Goal: Navigation & Orientation: Find specific page/section

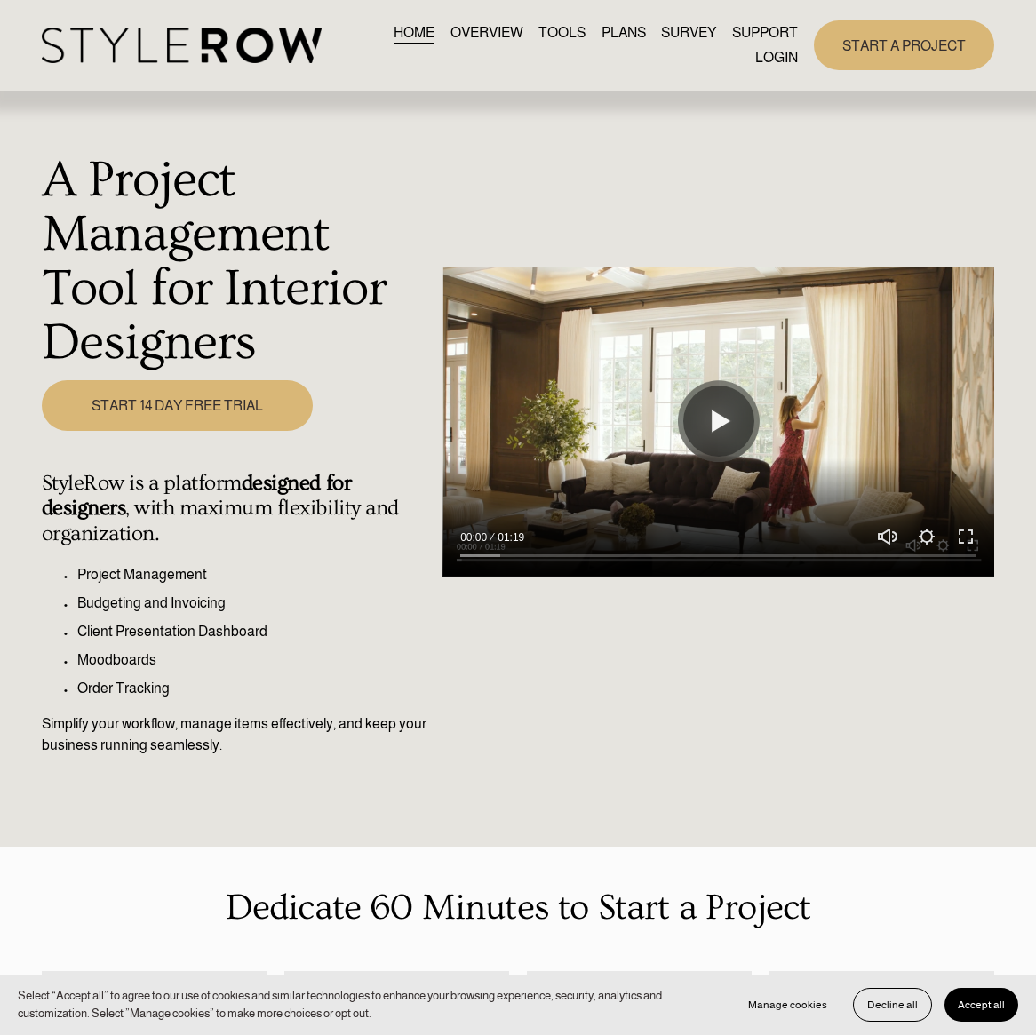
click at [766, 56] on link "LOGIN" at bounding box center [776, 57] width 43 height 24
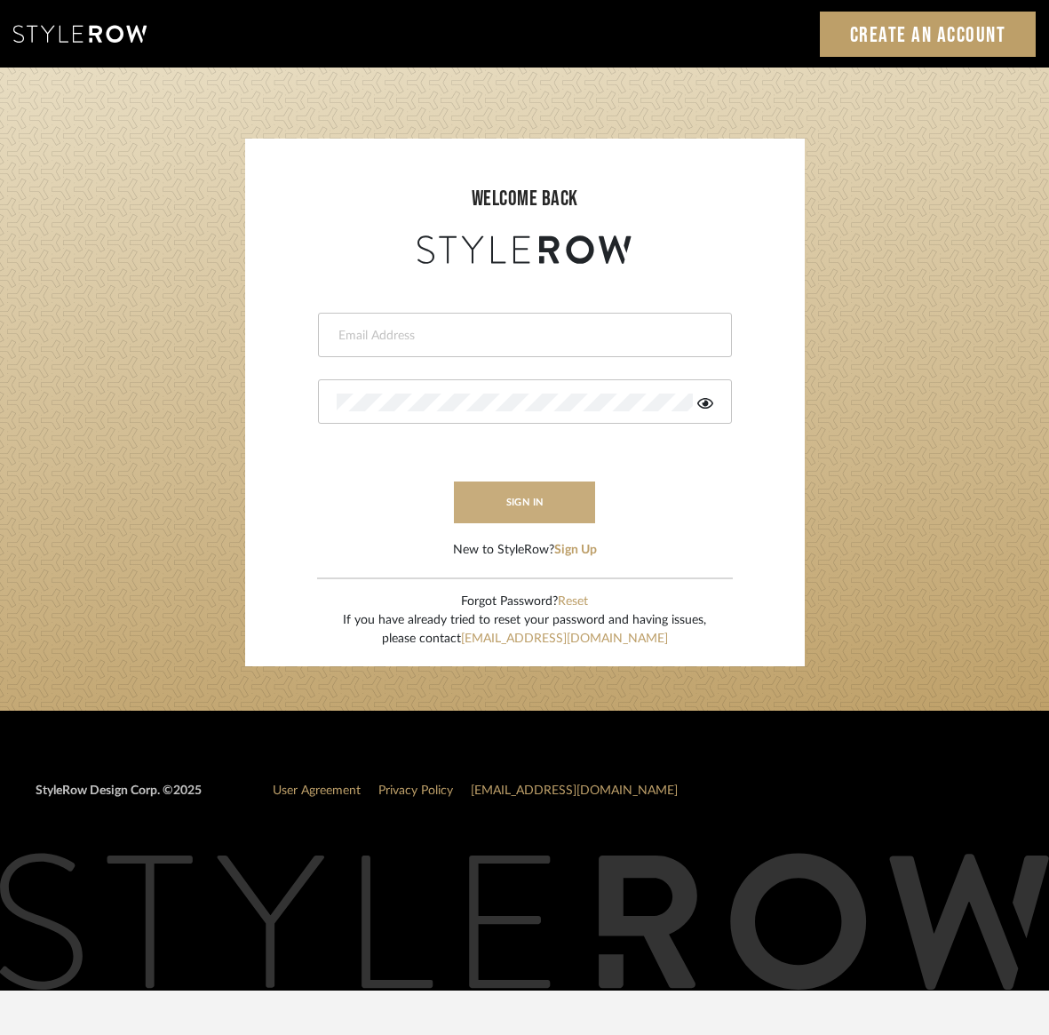
type input "[PERSON_NAME][EMAIL_ADDRESS][DOMAIN_NAME]"
click at [496, 506] on button "sign in" at bounding box center [525, 503] width 142 height 42
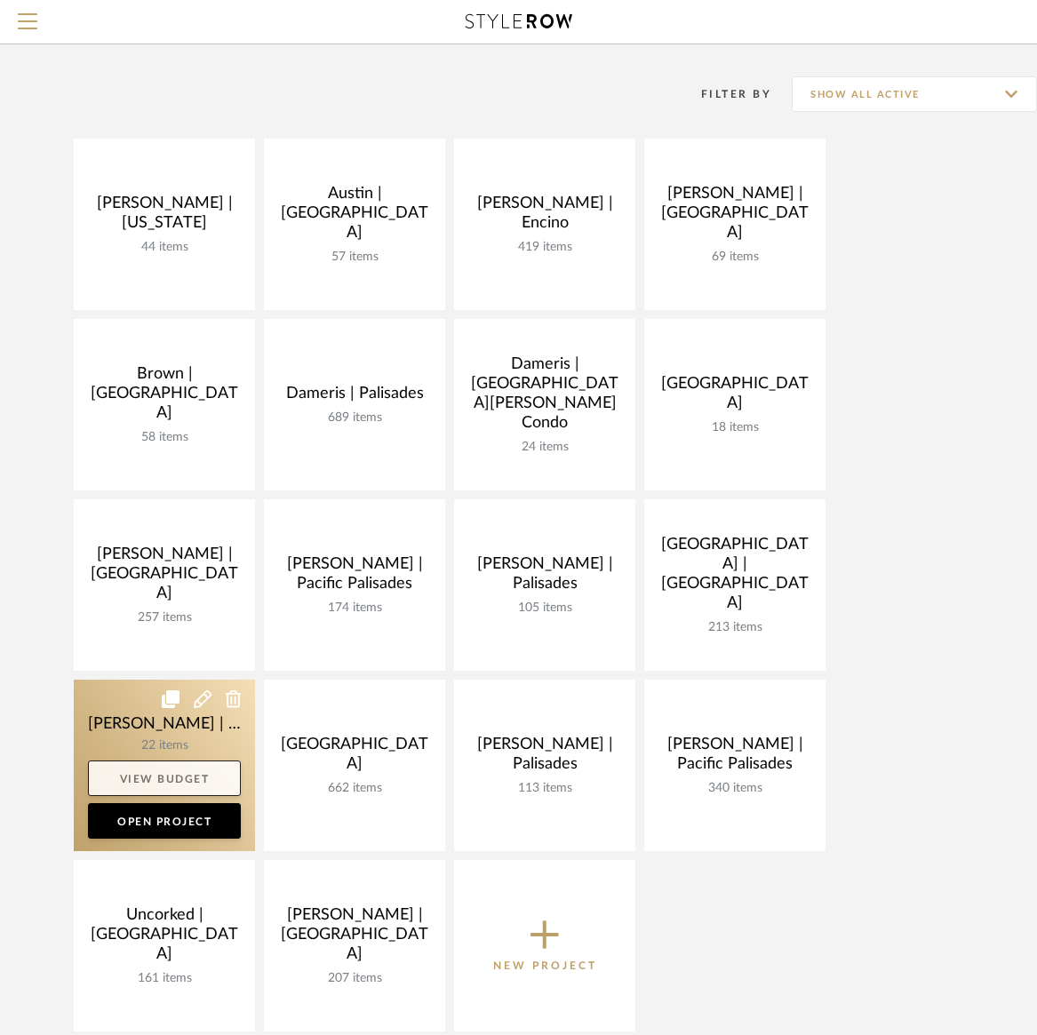
scroll to position [126, 0]
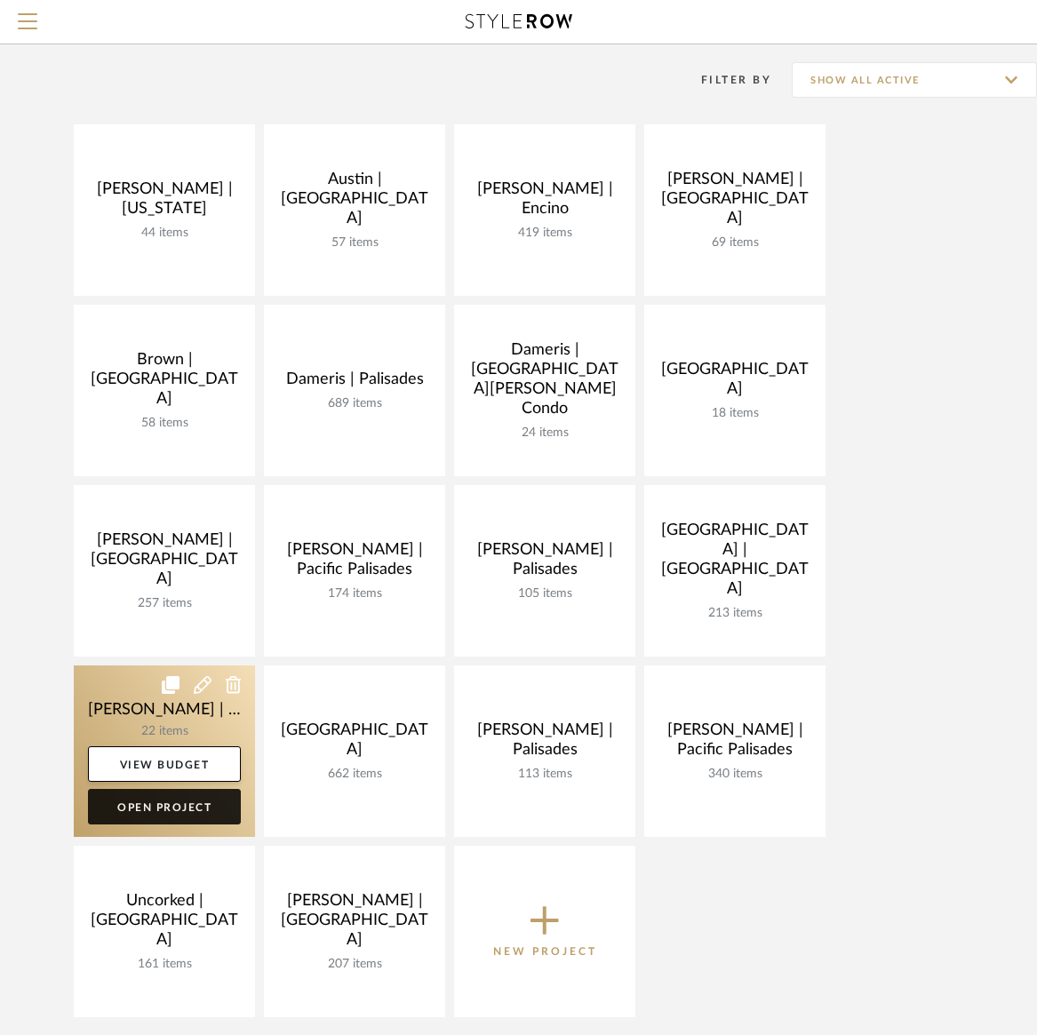
click at [198, 799] on link "Open Project" at bounding box center [164, 807] width 153 height 36
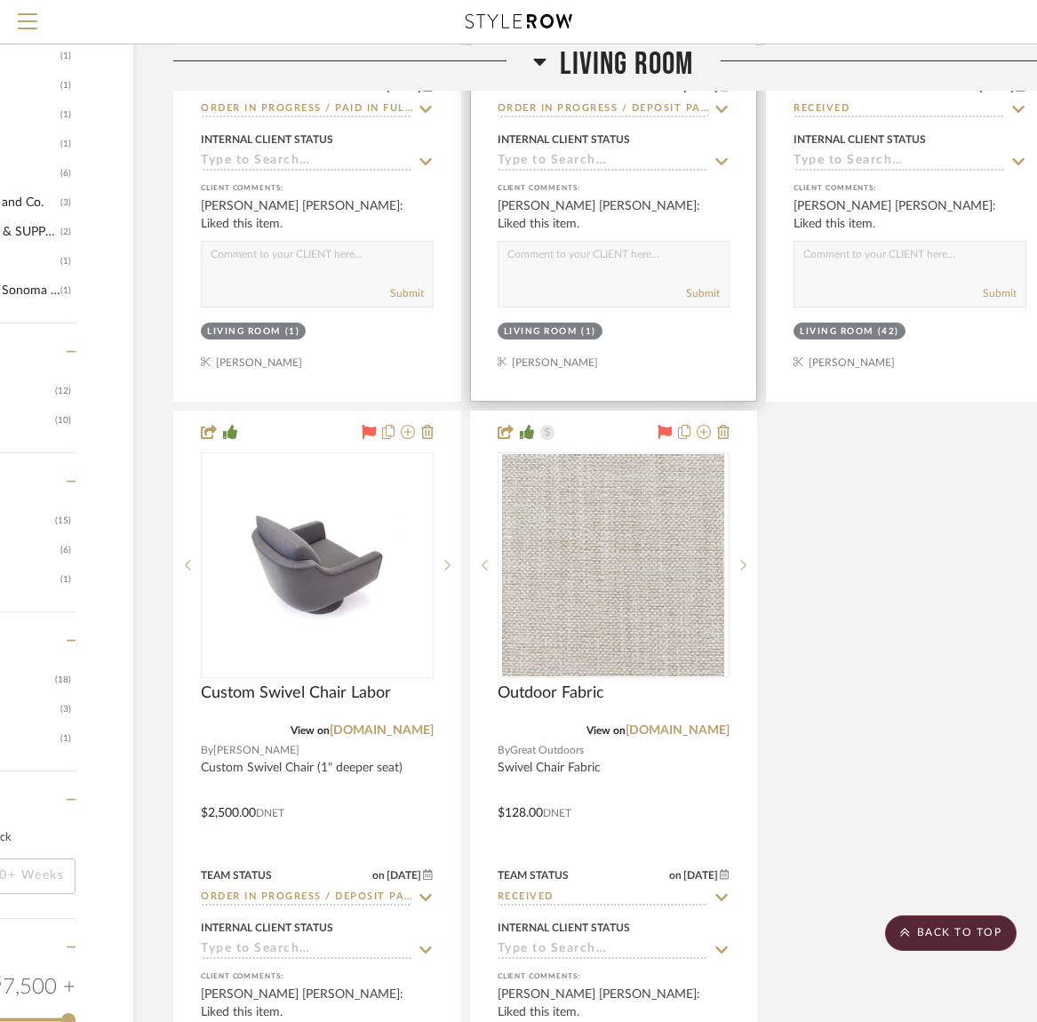
scroll to position [1630, 201]
